Goal: Task Accomplishment & Management: Use online tool/utility

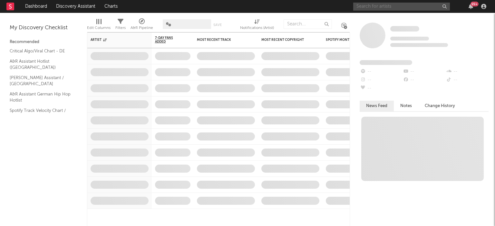
click at [365, 9] on input "text" at bounding box center [401, 7] width 97 height 8
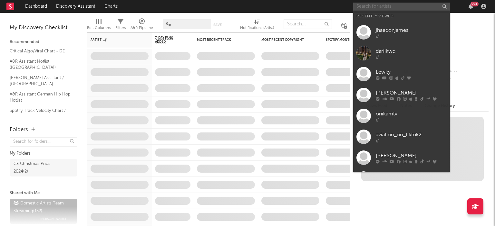
paste input "[URL][DOMAIN_NAME]"
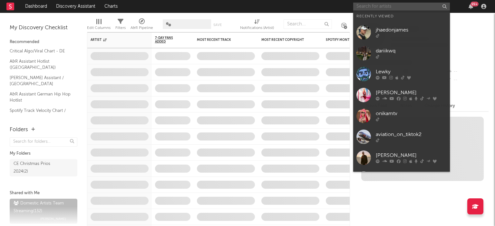
type input "[URL][DOMAIN_NAME]"
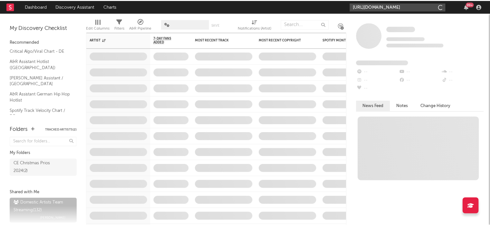
scroll to position [0, 1685]
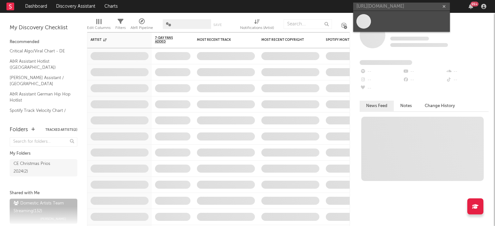
click at [380, 23] on link at bounding box center [401, 21] width 97 height 21
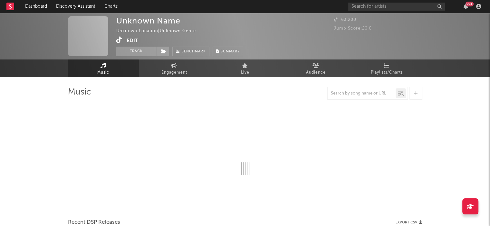
select select "1w"
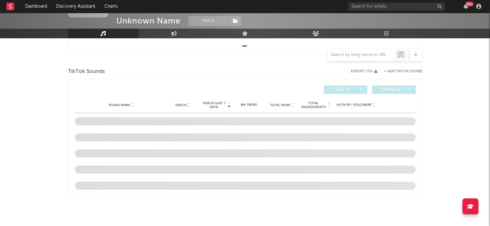
scroll to position [203, 0]
click at [349, 51] on div at bounding box center [362, 55] width 68 height 8
click at [347, 54] on input "text" at bounding box center [362, 55] width 68 height 5
click at [443, 143] on div "Unknown Name Track Unknown Location | Unknown Genre Edit Track Benchmark Summar…" at bounding box center [245, 18] width 490 height 417
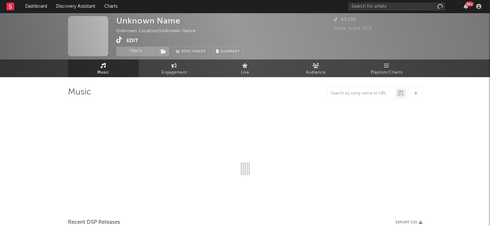
select select "1w"
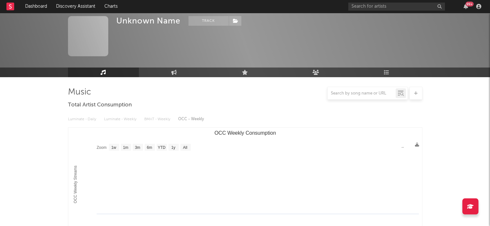
scroll to position [203, 0]
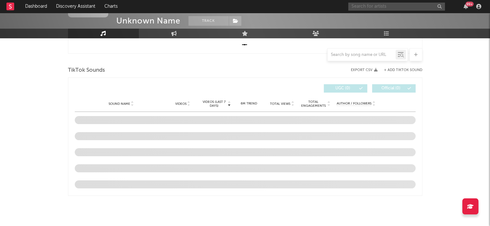
click at [361, 8] on input "text" at bounding box center [396, 7] width 97 height 8
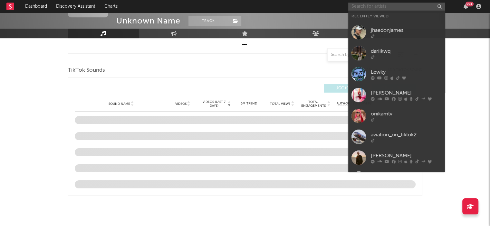
paste input "[URL][DOMAIN_NAME]"
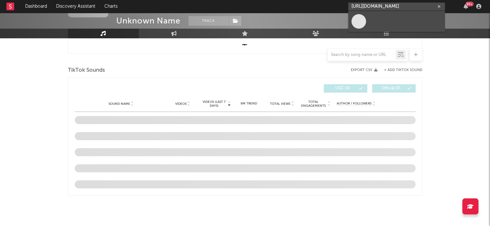
type input "[URL][DOMAIN_NAME]"
click at [376, 16] on link at bounding box center [396, 21] width 97 height 21
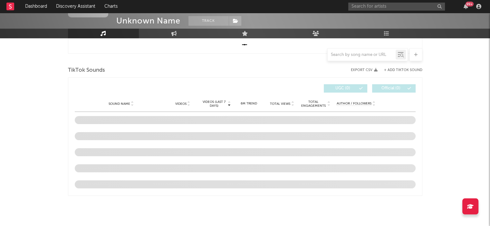
click at [417, 53] on icon at bounding box center [416, 55] width 4 height 4
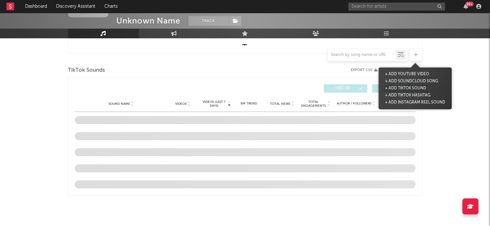
click at [405, 87] on button "+ Add TikTok Sound" at bounding box center [405, 88] width 44 height 7
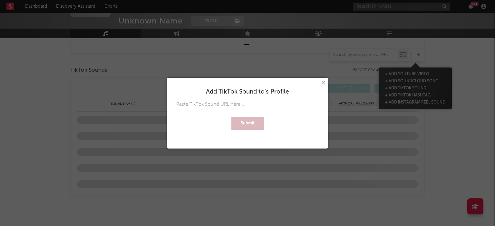
click at [262, 103] on input "text" at bounding box center [247, 105] width 149 height 10
paste input "[URL][DOMAIN_NAME]"
type input "[URL][DOMAIN_NAME]"
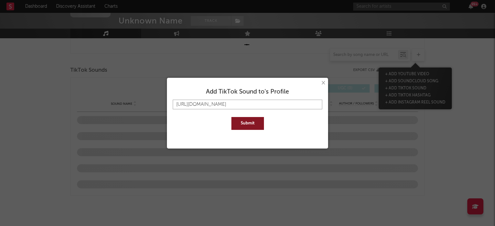
type input "[URL][DOMAIN_NAME]"
click at [248, 127] on button "Submit" at bounding box center [247, 123] width 33 height 13
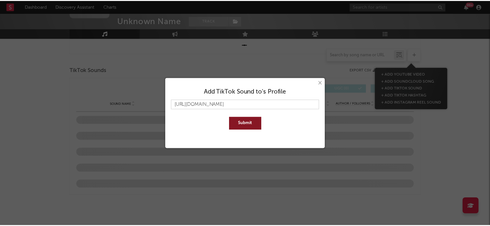
scroll to position [0, 0]
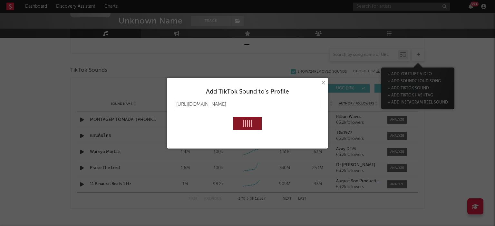
click at [322, 85] on button "×" at bounding box center [322, 83] width 7 height 7
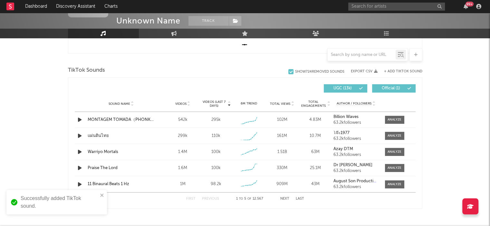
click at [413, 55] on div at bounding box center [415, 54] width 13 height 13
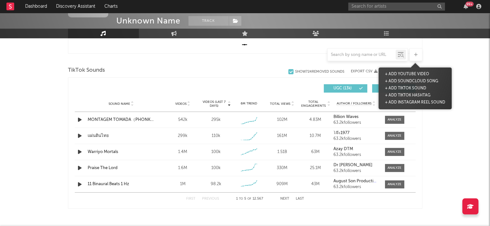
click at [31, 146] on div "Unknown Name Track Unknown Location | Unknown Genre Edit Track Benchmark Summar…" at bounding box center [245, 25] width 490 height 430
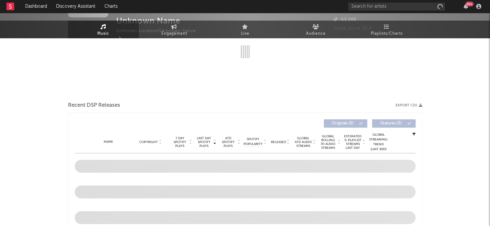
select select "1w"
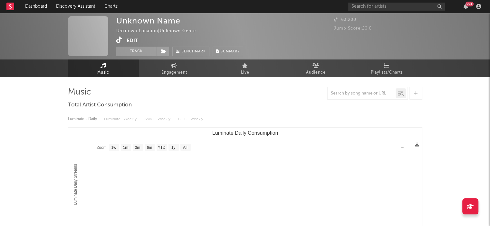
scroll to position [203, 0]
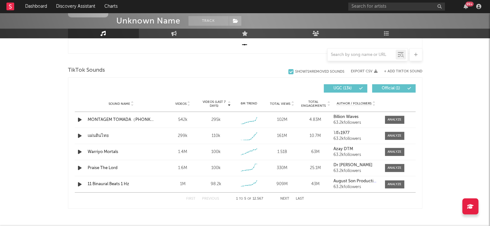
click at [36, 163] on div "Unknown Name Track Unknown Location | Unknown Genre Edit Track Benchmark Summar…" at bounding box center [245, 25] width 490 height 430
click at [284, 199] on button "Next" at bounding box center [284, 199] width 9 height 4
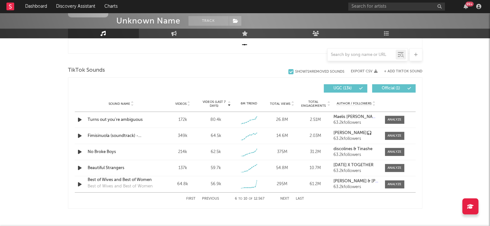
click at [205, 200] on button "Previous" at bounding box center [210, 199] width 17 height 4
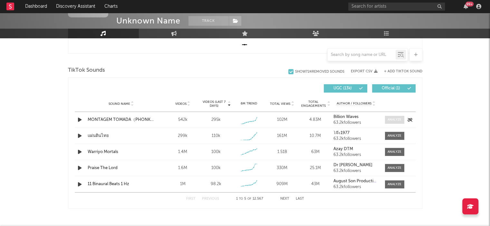
click at [388, 118] on div at bounding box center [395, 120] width 14 height 5
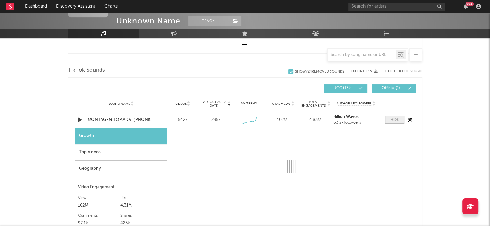
select select "1w"
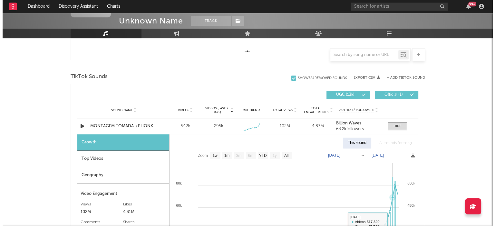
scroll to position [188, 0]
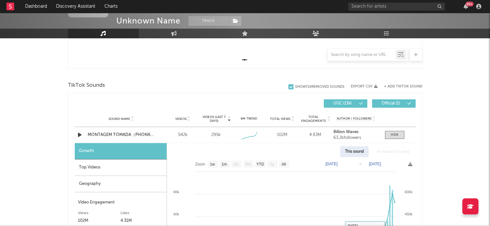
click at [419, 50] on div at bounding box center [415, 54] width 13 height 13
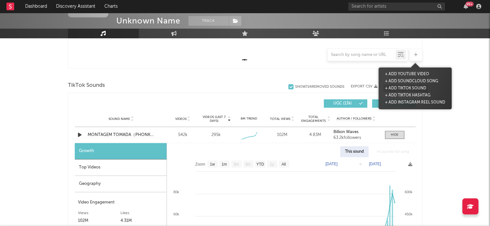
click at [401, 89] on button "+ Add TikTok Sound" at bounding box center [405, 88] width 44 height 7
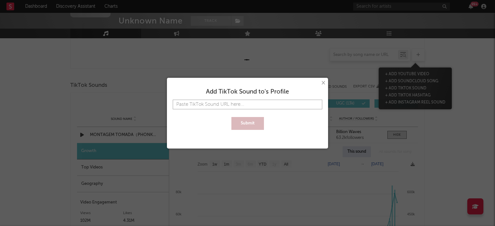
click at [258, 103] on input "text" at bounding box center [247, 105] width 149 height 10
paste input "[URL][DOMAIN_NAME]"
type input "[URL][DOMAIN_NAME]"
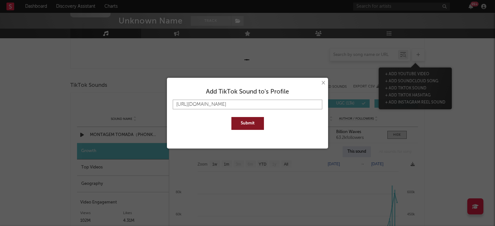
type input "[URL][DOMAIN_NAME]"
click at [242, 124] on button "Submit" at bounding box center [247, 123] width 33 height 13
